Goal: Information Seeking & Learning: Learn about a topic

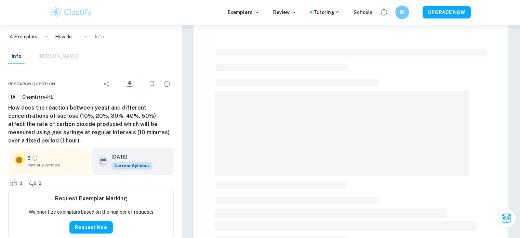
scroll to position [137, 0]
click at [102, 122] on h6 "How does the reaction between yeast and different concentrations of sucrose (10…" at bounding box center [91, 124] width 166 height 41
click at [101, 122] on h6 "How does the reaction between yeast and different concentrations of sucrose (10…" at bounding box center [91, 124] width 166 height 41
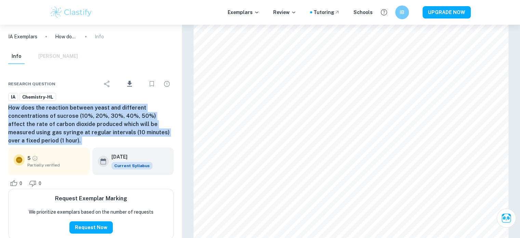
click at [101, 122] on h6 "How does the reaction between yeast and different concentrations of sucrose (10…" at bounding box center [91, 124] width 166 height 41
click at [101, 121] on h6 "How does the reaction between yeast and different concentrations of sucrose (10…" at bounding box center [91, 124] width 166 height 41
click at [73, 117] on h6 "How does the reaction between yeast and different concentrations of sucrose (10…" at bounding box center [91, 124] width 166 height 41
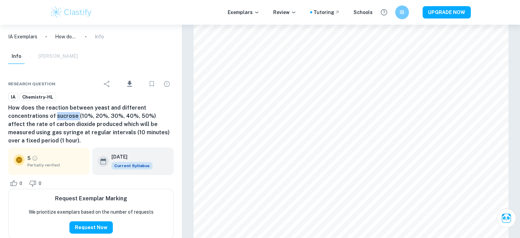
click at [73, 117] on h6 "How does the reaction between yeast and different concentrations of sucrose (10…" at bounding box center [91, 124] width 166 height 41
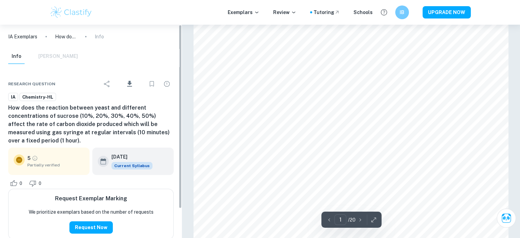
click at [141, 113] on h6 "How does the reaction between yeast and different concentrations of sucrose (10…" at bounding box center [91, 124] width 166 height 41
type input "18"
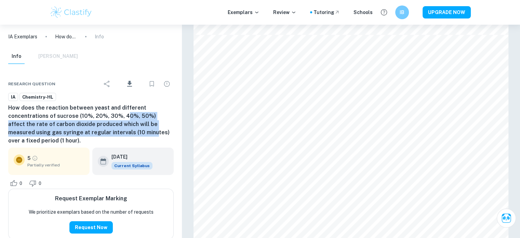
drag, startPoint x: 126, startPoint y: 136, endPoint x: 122, endPoint y: 116, distance: 21.1
click at [122, 116] on h6 "How does the reaction between yeast and different concentrations of sucrose (10…" at bounding box center [91, 124] width 166 height 41
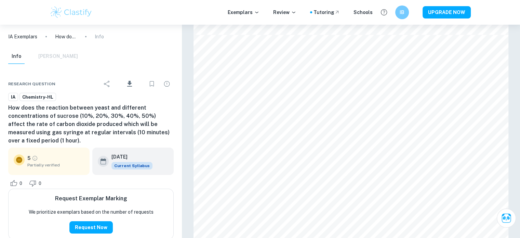
click at [122, 116] on h6 "How does the reaction between yeast and different concentrations of sucrose (10…" at bounding box center [91, 124] width 166 height 41
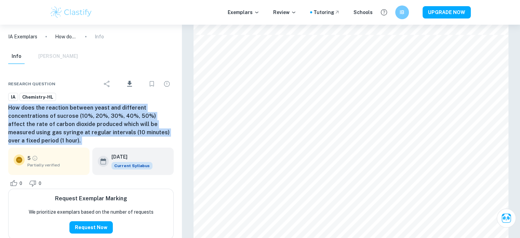
click at [122, 116] on h6 "How does the reaction between yeast and different concentrations of sucrose (10…" at bounding box center [91, 124] width 166 height 41
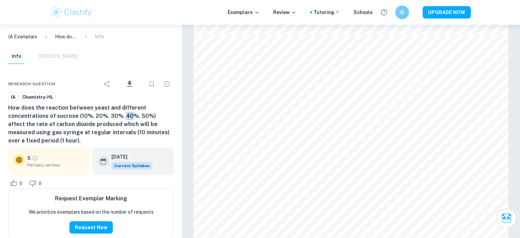
click at [121, 116] on h6 "How does the reaction between yeast and different concentrations of sucrose (10…" at bounding box center [91, 124] width 166 height 41
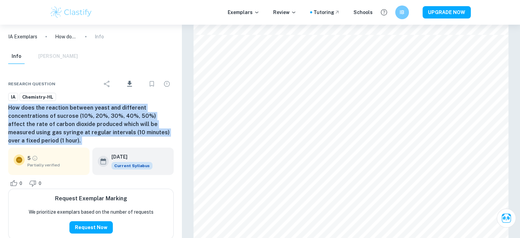
click at [121, 116] on h6 "How does the reaction between yeast and different concentrations of sucrose (10…" at bounding box center [91, 124] width 166 height 41
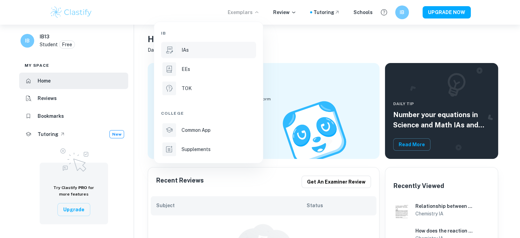
click at [189, 48] on div "IAs" at bounding box center [218, 50] width 73 height 8
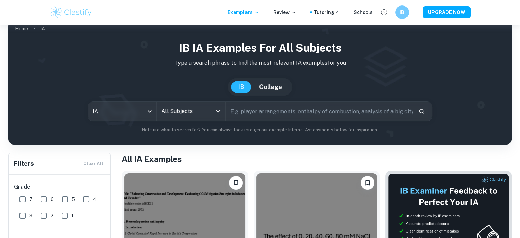
scroll to position [7, 0]
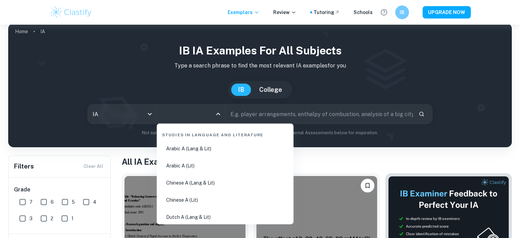
click at [185, 113] on input "All Subjects" at bounding box center [186, 113] width 52 height 13
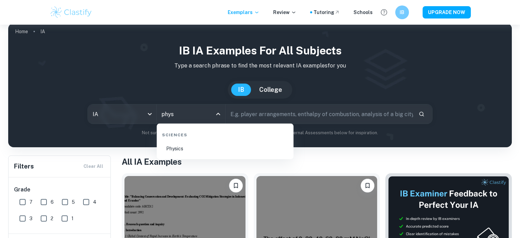
click at [188, 150] on li "Physics" at bounding box center [224, 149] width 131 height 16
type input "Physics"
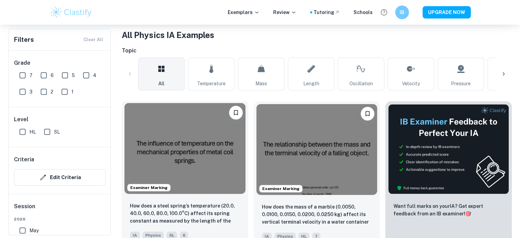
scroll to position [137, 0]
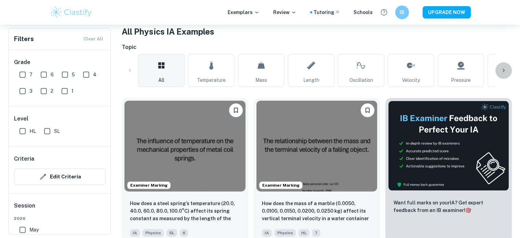
click at [508, 76] on div at bounding box center [504, 70] width 16 height 16
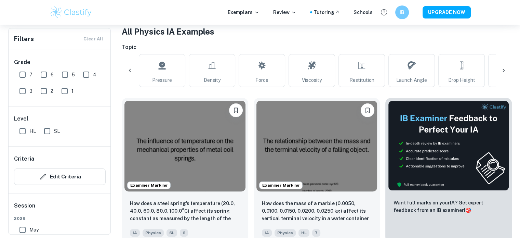
scroll to position [0, 321]
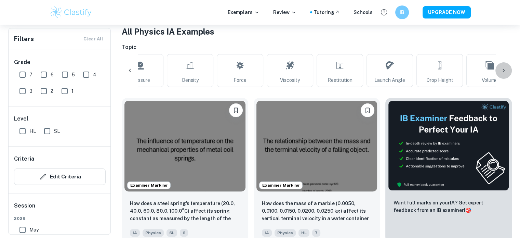
click at [508, 76] on div at bounding box center [504, 70] width 16 height 16
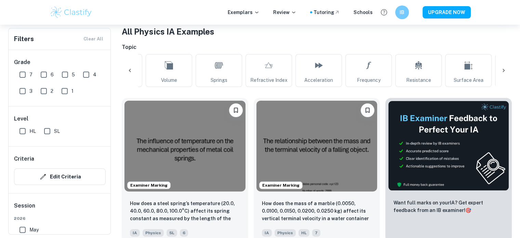
click at [508, 76] on div at bounding box center [504, 70] width 16 height 16
click at [133, 77] on div at bounding box center [130, 70] width 16 height 16
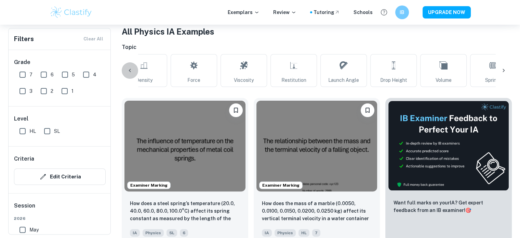
click at [133, 77] on div at bounding box center [130, 70] width 16 height 16
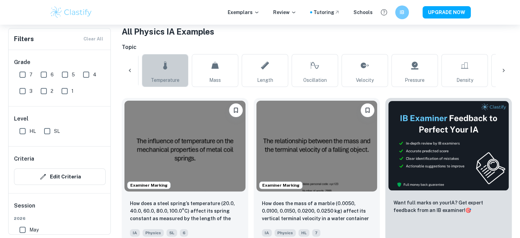
click at [154, 80] on span "Temperature" at bounding box center [165, 80] width 29 height 8
type input "Temperature"
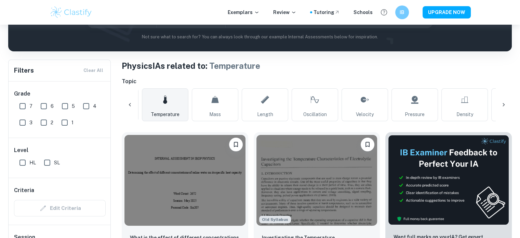
scroll to position [171, 0]
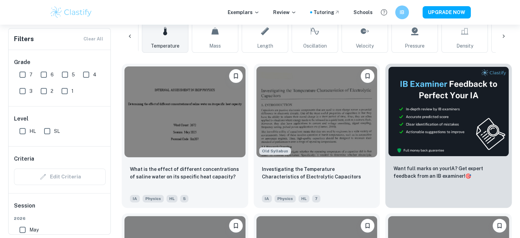
click at [251, 167] on div "Old Syllabus Investigating the Temperature Characteristics of Electrolytic Capa…" at bounding box center [314, 132] width 132 height 149
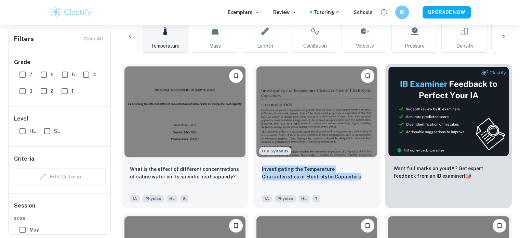
click at [251, 167] on div "Old Syllabus Investigating the Temperature Characteristics of Electrolytic Capa…" at bounding box center [314, 132] width 132 height 149
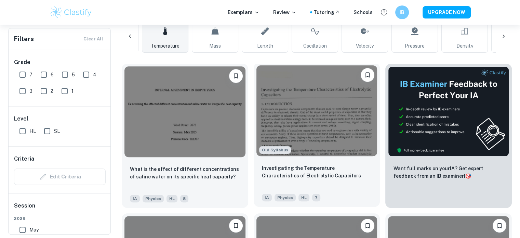
drag, startPoint x: 251, startPoint y: 167, endPoint x: 253, endPoint y: 178, distance: 11.0
click at [253, 178] on div "Old Syllabus Investigating the Temperature Characteristics of Electrolytic Capa…" at bounding box center [314, 132] width 132 height 149
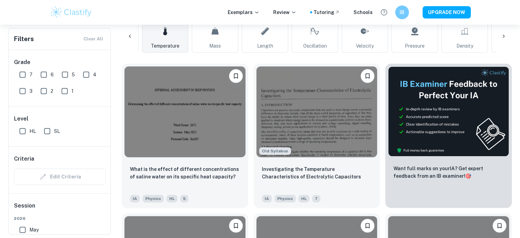
click at [249, 176] on div "Old Syllabus Investigating the Temperature Characteristics of Electrolytic Capa…" at bounding box center [314, 132] width 132 height 149
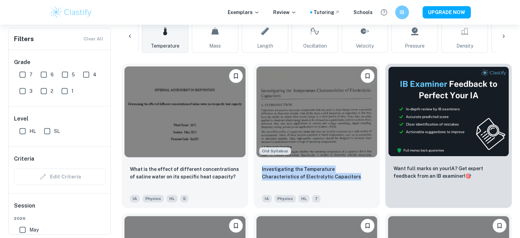
click at [249, 176] on div "Old Syllabus Investigating the Temperature Characteristics of Electrolytic Capa…" at bounding box center [314, 132] width 132 height 149
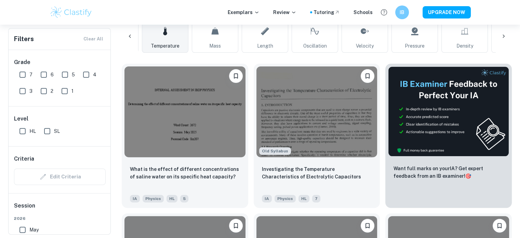
click at [249, 176] on div "Old Syllabus Investigating the Temperature Characteristics of Electrolytic Capa…" at bounding box center [314, 132] width 132 height 149
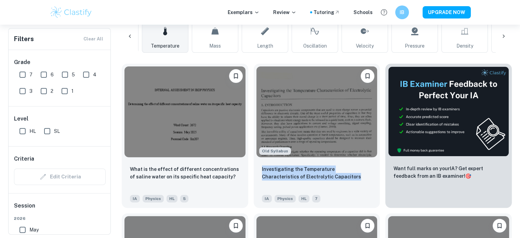
click at [249, 176] on div "Old Syllabus Investigating the Temperature Characteristics of Electrolytic Capa…" at bounding box center [314, 132] width 132 height 149
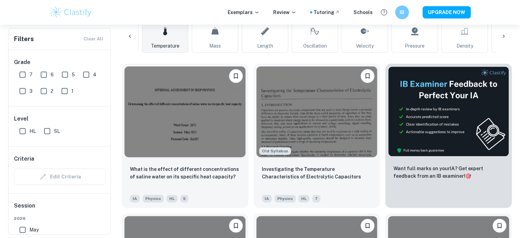
click at [249, 176] on div "Old Syllabus Investigating the Temperature Characteristics of Electrolytic Capa…" at bounding box center [314, 132] width 132 height 149
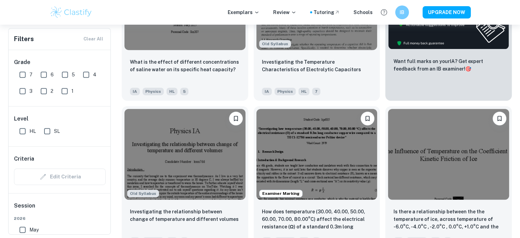
scroll to position [342, 0]
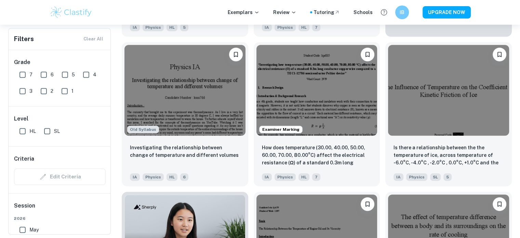
click at [250, 169] on div "Examiner Marking How does temperature (30.00, 40.00, 50.00, 60.00, 70.00, 80.00…" at bounding box center [314, 111] width 132 height 149
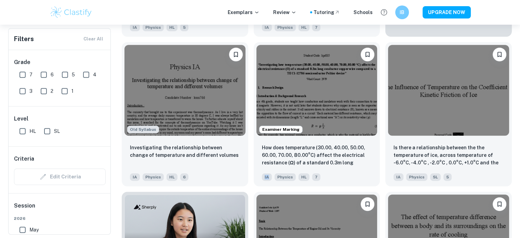
click at [250, 169] on div "Examiner Marking How does temperature (30.00, 40.00, 50.00, 60.00, 70.00, 80.00…" at bounding box center [314, 111] width 132 height 149
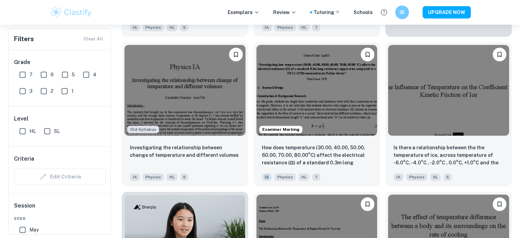
click at [250, 169] on div "Examiner Marking How does temperature (30.00, 40.00, 50.00, 60.00, 70.00, 80.00…" at bounding box center [314, 111] width 132 height 149
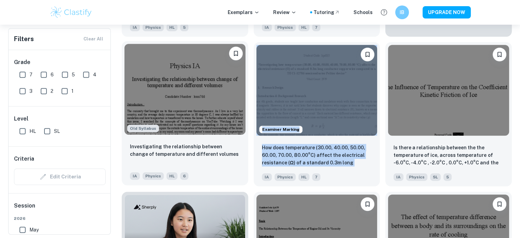
drag, startPoint x: 250, startPoint y: 169, endPoint x: 247, endPoint y: 171, distance: 3.7
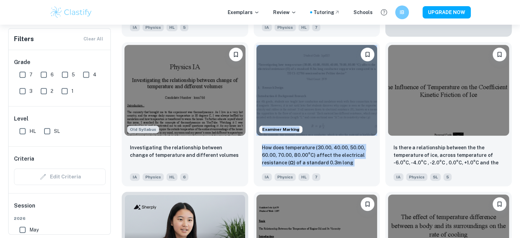
click at [248, 175] on div "Examiner Marking How does temperature (30.00, 40.00, 50.00, 60.00, 70.00, 80.00…" at bounding box center [314, 111] width 132 height 149
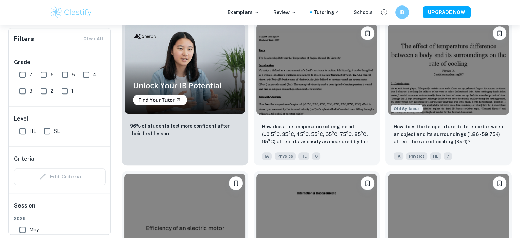
scroll to position [513, 0]
click at [249, 126] on div "How does the temperature of engine oil (±0.5°C, 35°C, 45°C, 55°C, 65°C, 75°C, 8…" at bounding box center [314, 89] width 132 height 149
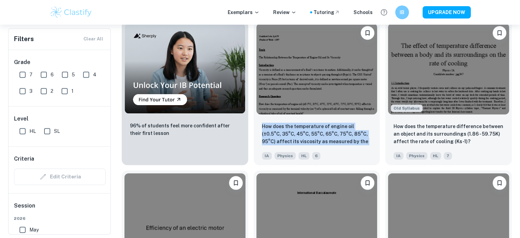
click at [249, 126] on div "How does the temperature of engine oil (±0.5°C, 35°C, 45°C, 55°C, 65°C, 75°C, 8…" at bounding box center [314, 89] width 132 height 149
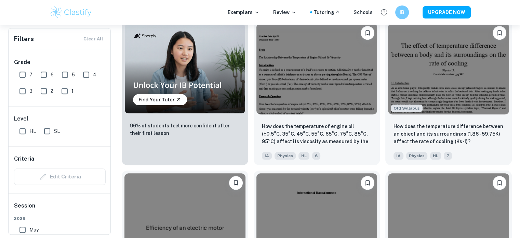
click at [249, 126] on div "How does the temperature of engine oil (±0.5°C, 35°C, 45°C, 55°C, 65°C, 75°C, 8…" at bounding box center [314, 89] width 132 height 149
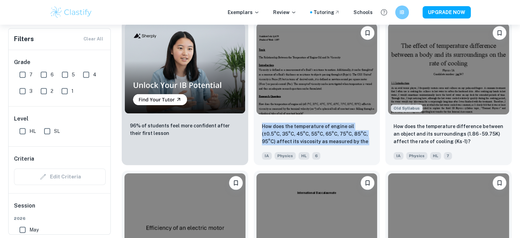
click at [249, 126] on div "How does the temperature of engine oil (±0.5°C, 35°C, 45°C, 55°C, 65°C, 75°C, 8…" at bounding box center [314, 89] width 132 height 149
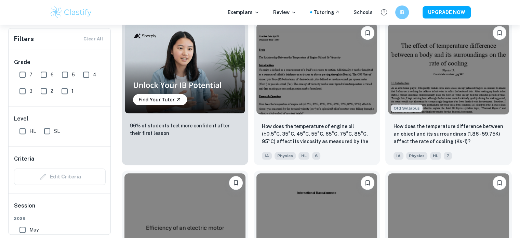
click at [249, 126] on div "How does the temperature of engine oil (±0.5°C, 35°C, 45°C, 55°C, 65°C, 75°C, 8…" at bounding box center [314, 89] width 132 height 149
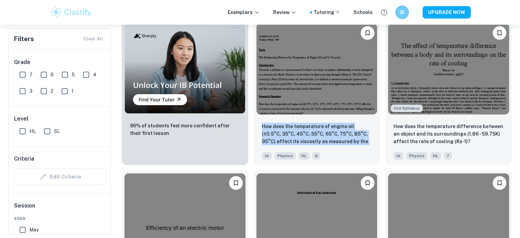
click at [249, 126] on div "How does the temperature of engine oil (±0.5°C, 35°C, 45°C, 55°C, 65°C, 75°C, 8…" at bounding box center [314, 89] width 132 height 149
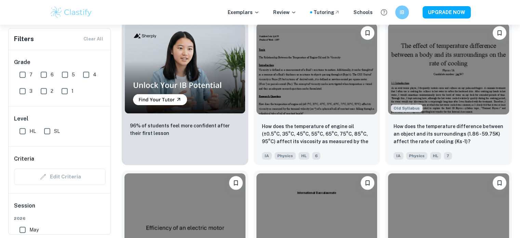
click at [249, 126] on div "How does the temperature of engine oil (±0.5°C, 35°C, 45°C, 55°C, 65°C, 75°C, 8…" at bounding box center [314, 89] width 132 height 149
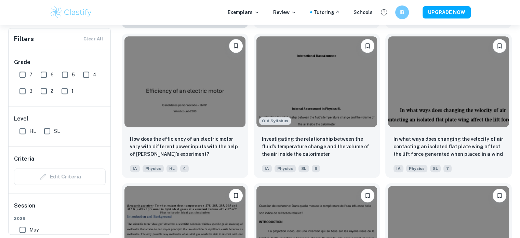
scroll to position [684, 0]
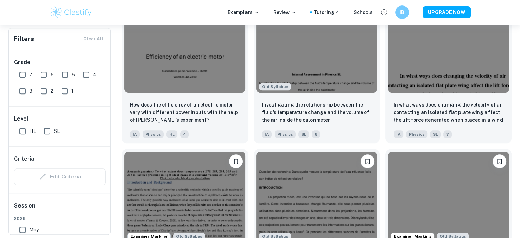
click at [249, 126] on div "Old Syllabus Investigating the relationship between the fluid’s temperature cha…" at bounding box center [314, 68] width 132 height 149
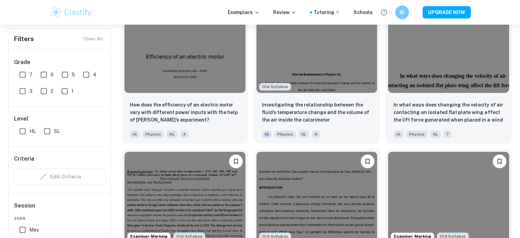
click at [249, 126] on div "Old Syllabus Investigating the relationship between the fluid’s temperature cha…" at bounding box center [314, 68] width 132 height 149
click at [250, 147] on div "Old Syllabus Dans quelle mesure la température de l'eau influence t'elle son i…" at bounding box center [314, 217] width 132 height 149
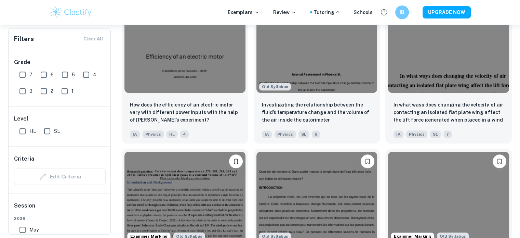
click at [250, 147] on div "Old Syllabus Dans quelle mesure la température de l'eau influence t'elle son i…" at bounding box center [314, 217] width 132 height 149
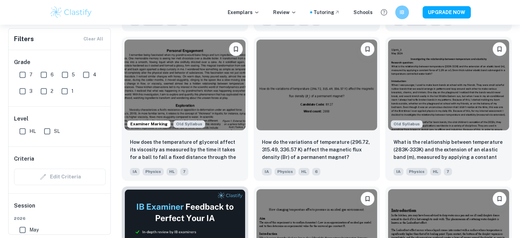
scroll to position [958, 0]
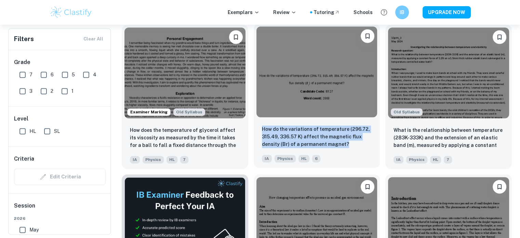
drag, startPoint x: 249, startPoint y: 153, endPoint x: 254, endPoint y: 122, distance: 31.6
click at [254, 122] on div "How do the variations of temperature (296.72, 315.49, 336.57 K) affect the magn…" at bounding box center [314, 93] width 132 height 149
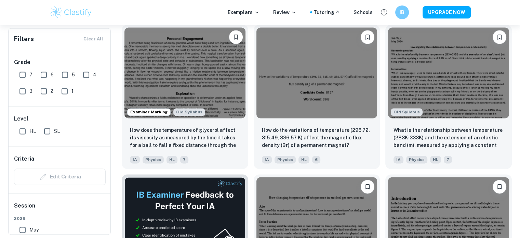
click at [253, 148] on div "How do the variations of temperature (296.72, 315.49, 336.57 K) affect the magn…" at bounding box center [314, 93] width 132 height 149
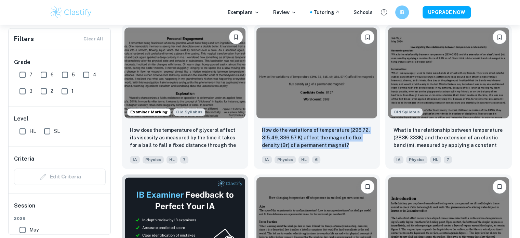
click at [253, 148] on div "How do the variations of temperature (296.72, 315.49, 336.57 K) affect the magn…" at bounding box center [314, 93] width 132 height 149
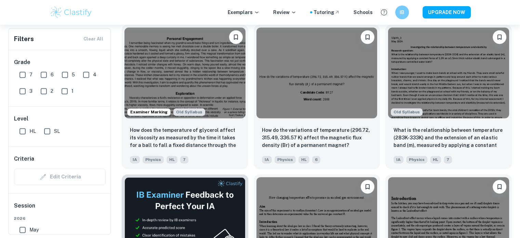
click at [253, 148] on div "How do the variations of temperature (296.72, 315.49, 336.57 K) affect the magn…" at bounding box center [314, 93] width 132 height 149
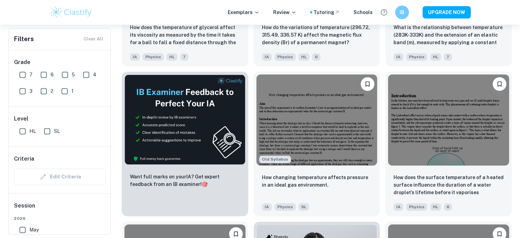
scroll to position [1095, 0]
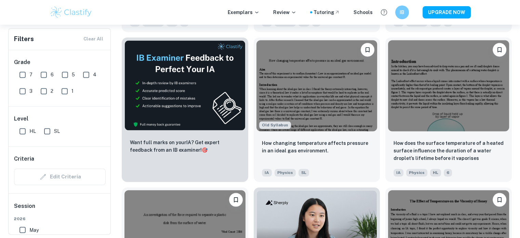
click at [253, 148] on div "Old Syllabus How changing temperature affects pressure in an ideal gas environm…" at bounding box center [314, 106] width 132 height 149
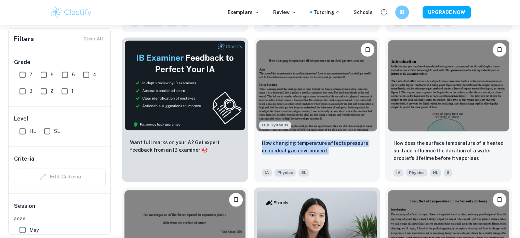
click at [253, 148] on div "Old Syllabus How changing temperature affects pressure in an ideal gas environm…" at bounding box center [314, 106] width 132 height 149
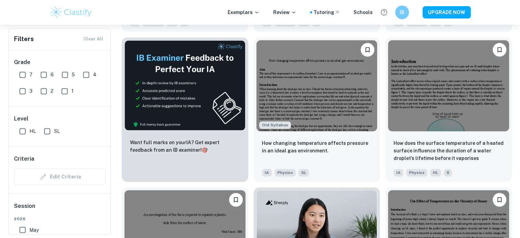
click at [253, 148] on div "Old Syllabus How changing temperature affects pressure in an ideal gas environm…" at bounding box center [314, 106] width 132 height 149
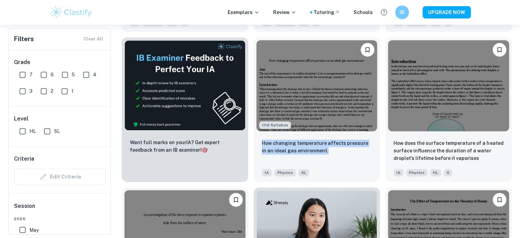
click at [253, 148] on div "Old Syllabus How changing temperature affects pressure in an ideal gas environm…" at bounding box center [314, 106] width 132 height 149
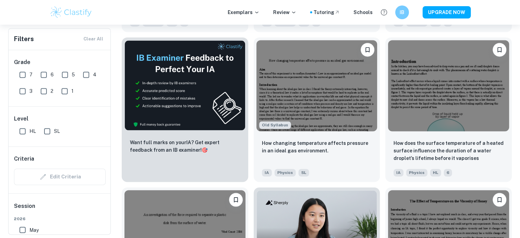
drag, startPoint x: 253, startPoint y: 148, endPoint x: 253, endPoint y: 153, distance: 4.8
click at [253, 153] on div "Old Syllabus How changing temperature affects pressure in an ideal gas environm…" at bounding box center [314, 106] width 132 height 149
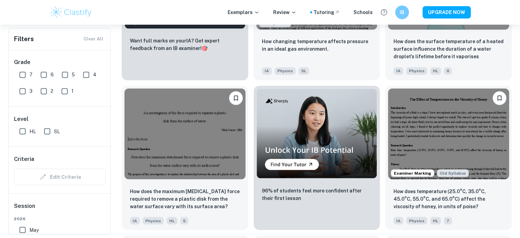
scroll to position [1197, 0]
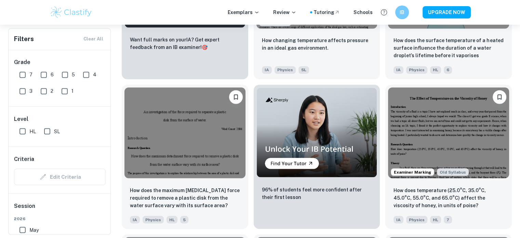
click at [253, 153] on div "96% of students feel more confident after their first lesson" at bounding box center [314, 153] width 132 height 149
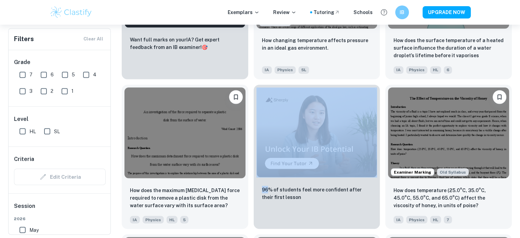
click at [253, 153] on div "96% of students feel more confident after their first lesson" at bounding box center [314, 153] width 132 height 149
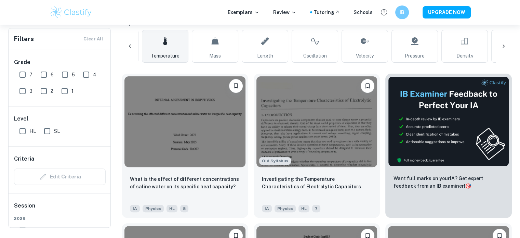
scroll to position [68, 0]
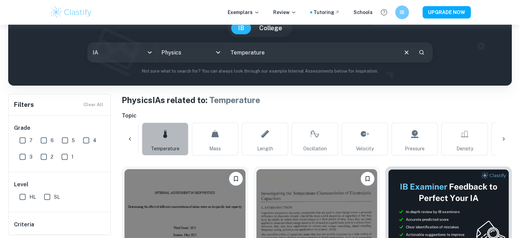
click at [188, 145] on link "Temperature" at bounding box center [165, 138] width 47 height 33
click at [505, 139] on icon at bounding box center [503, 138] width 7 height 7
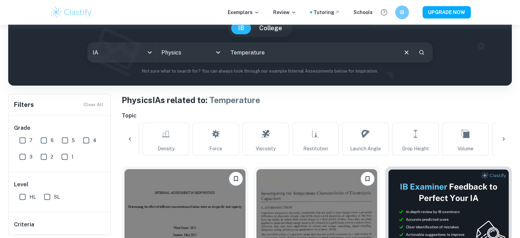
scroll to position [0, 367]
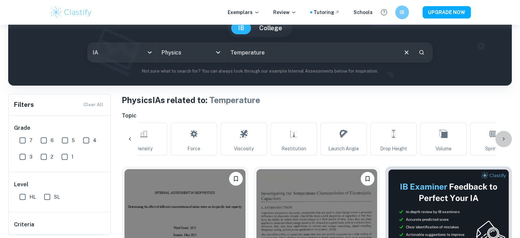
click at [504, 139] on icon at bounding box center [504, 138] width 2 height 3
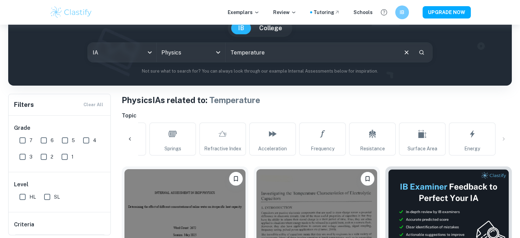
click at [504, 139] on div "All Temperature Mass Length Oscillation Velocity Pressure Density Force Viscosi…" at bounding box center [317, 138] width 390 height 33
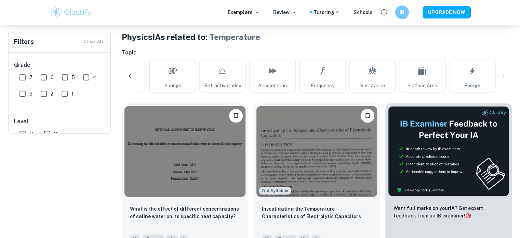
scroll to position [5, 0]
